Goal: Entertainment & Leisure: Browse casually

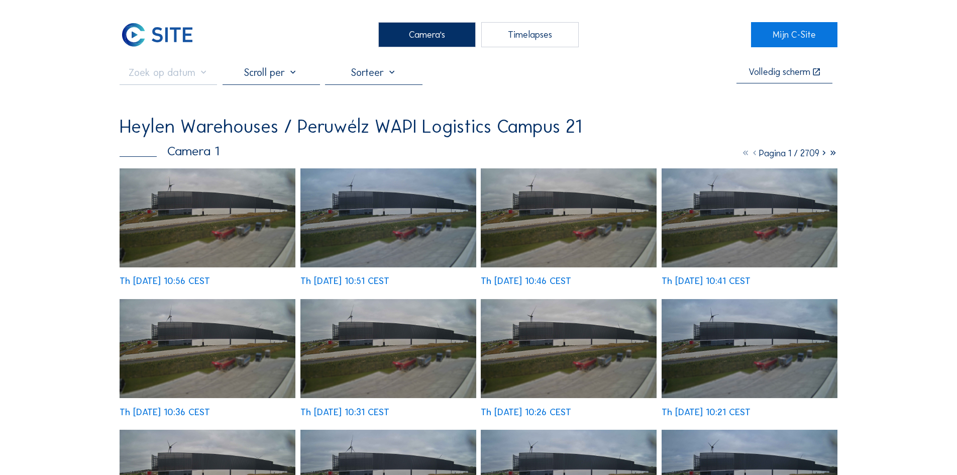
click at [250, 219] on img at bounding box center [208, 217] width 176 height 99
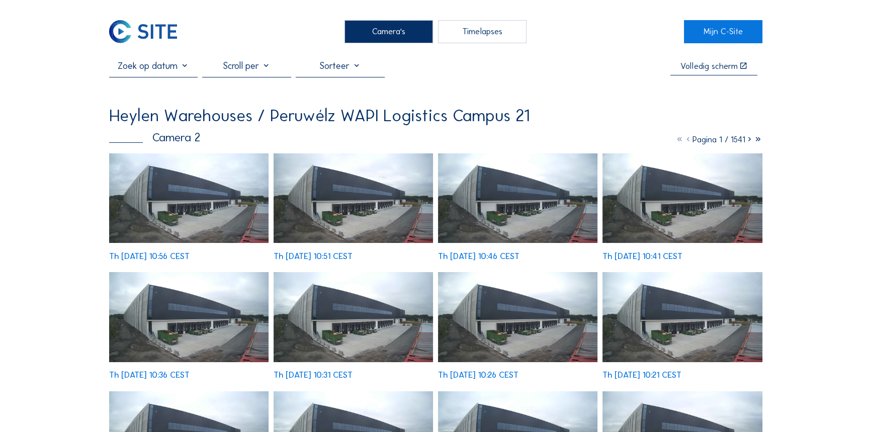
click at [186, 201] on img at bounding box center [189, 198] width 160 height 90
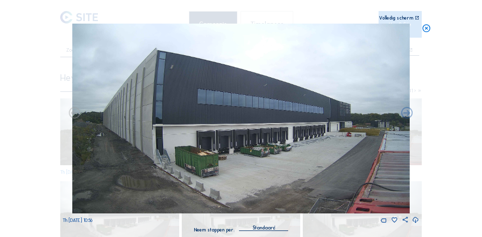
click at [358, 126] on img at bounding box center [240, 119] width 337 height 190
click at [393, 18] on div "Volledig scherm" at bounding box center [396, 18] width 34 height 5
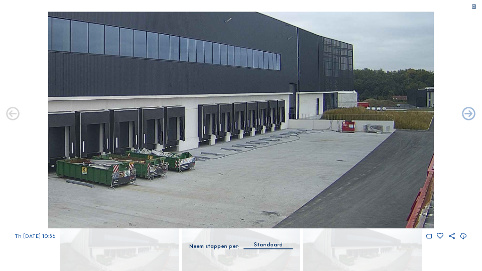
drag, startPoint x: 381, startPoint y: 110, endPoint x: 103, endPoint y: 114, distance: 278.5
click at [103, 114] on img at bounding box center [241, 120] width 386 height 217
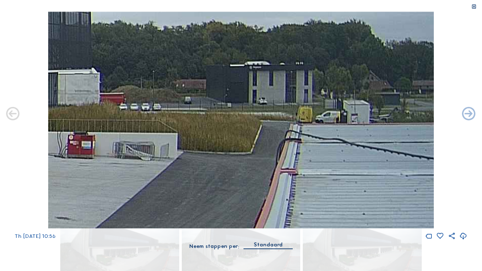
drag, startPoint x: 400, startPoint y: 111, endPoint x: 178, endPoint y: 105, distance: 222.2
click at [178, 106] on img at bounding box center [241, 120] width 386 height 217
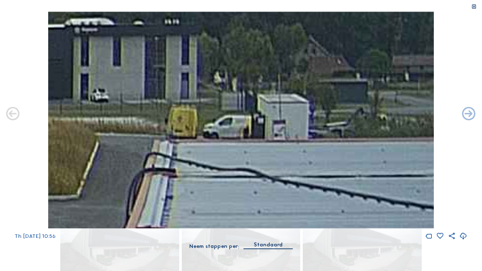
drag, startPoint x: 380, startPoint y: 107, endPoint x: 107, endPoint y: 108, distance: 272.9
click at [107, 108] on img at bounding box center [241, 120] width 386 height 217
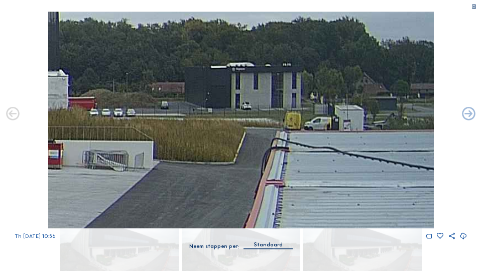
drag, startPoint x: 334, startPoint y: 117, endPoint x: 172, endPoint y: 117, distance: 161.8
click at [169, 118] on img at bounding box center [241, 120] width 386 height 217
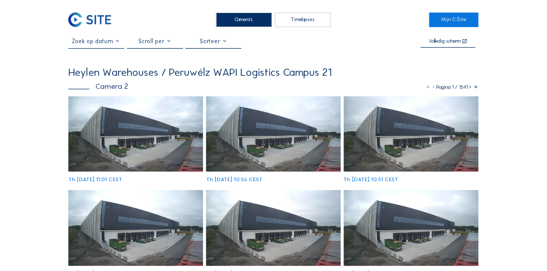
click at [180, 153] on img at bounding box center [135, 134] width 135 height 76
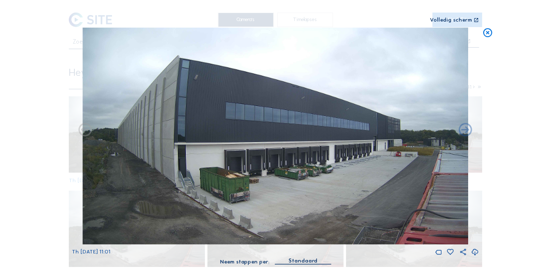
drag, startPoint x: 382, startPoint y: 268, endPoint x: 384, endPoint y: 276, distance: 8.3
